Goal: Find contact information: Find contact information

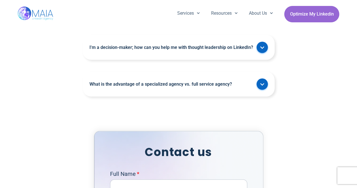
scroll to position [1692, 0]
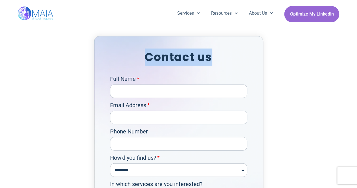
drag, startPoint x: 145, startPoint y: 66, endPoint x: 215, endPoint y: 70, distance: 69.6
click at [215, 66] on h2 "Contact us" at bounding box center [178, 57] width 137 height 17
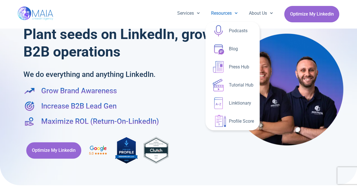
scroll to position [0, 0]
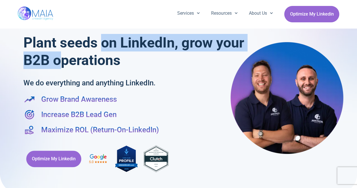
drag, startPoint x: 105, startPoint y: 46, endPoint x: 97, endPoint y: 55, distance: 11.4
click at [97, 55] on h1 "Plant seeds on LinkedIn, grow your B2B operations" at bounding box center [134, 51] width 223 height 35
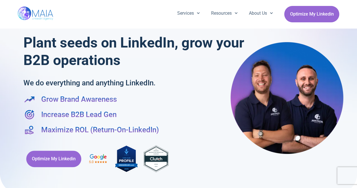
click at [81, 45] on h1 "Plant seeds on LinkedIn, grow your B2B operations" at bounding box center [134, 51] width 223 height 35
drag, startPoint x: 60, startPoint y: 40, endPoint x: 60, endPoint y: 47, distance: 6.2
click at [60, 47] on h1 "Plant seeds on LinkedIn, grow your B2B operations" at bounding box center [134, 51] width 223 height 35
click at [126, 86] on h2 "We do everything and anything LinkedIn." at bounding box center [116, 82] width 187 height 11
